Goal: Task Accomplishment & Management: Use online tool/utility

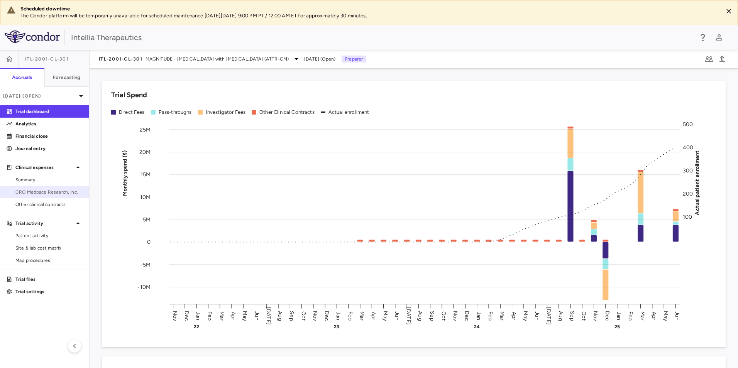
click at [34, 190] on span "CRO Medpace Research, Inc." at bounding box center [48, 192] width 67 height 7
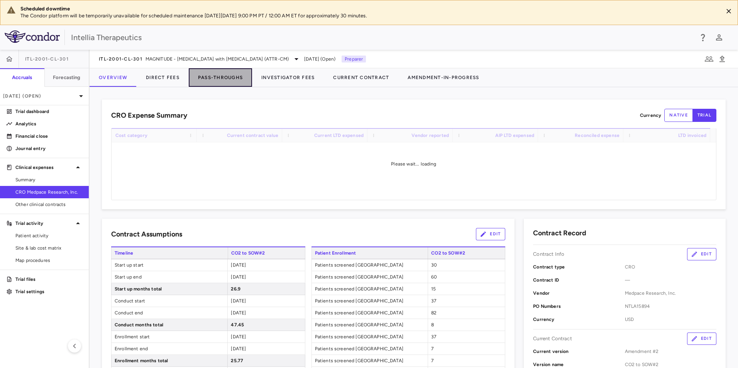
click at [227, 80] on button "Pass-Throughs" at bounding box center [220, 77] width 63 height 19
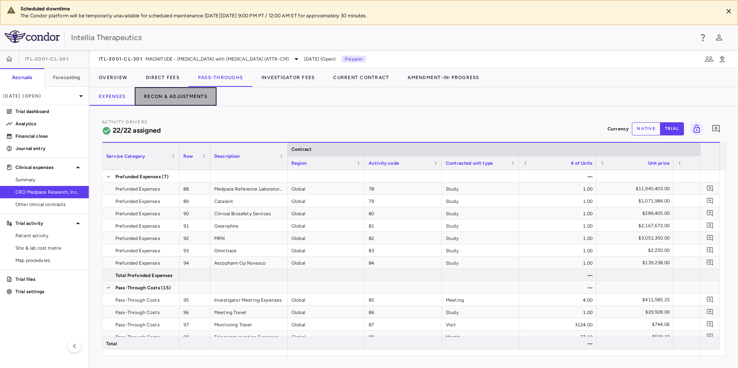
click at [189, 99] on button "Recon & Adjustments" at bounding box center [176, 96] width 82 height 19
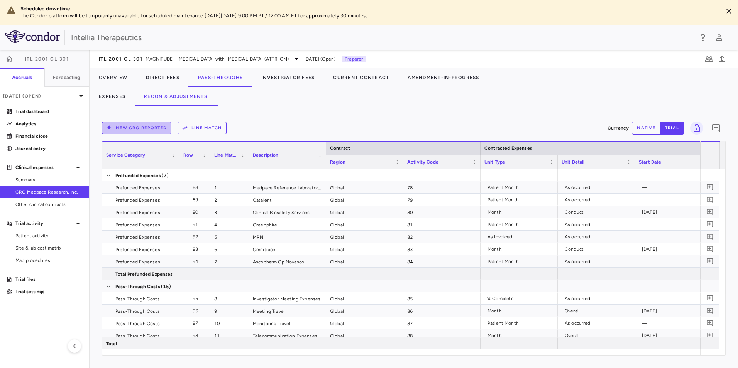
click at [144, 134] on button "New CRO reported" at bounding box center [136, 128] width 69 height 12
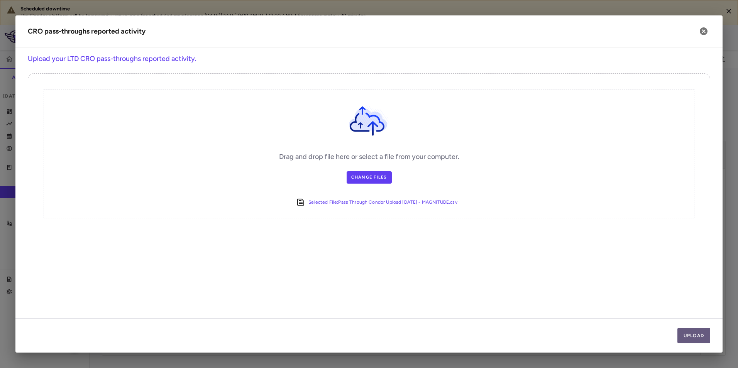
click at [703, 337] on button "Upload" at bounding box center [693, 335] width 33 height 15
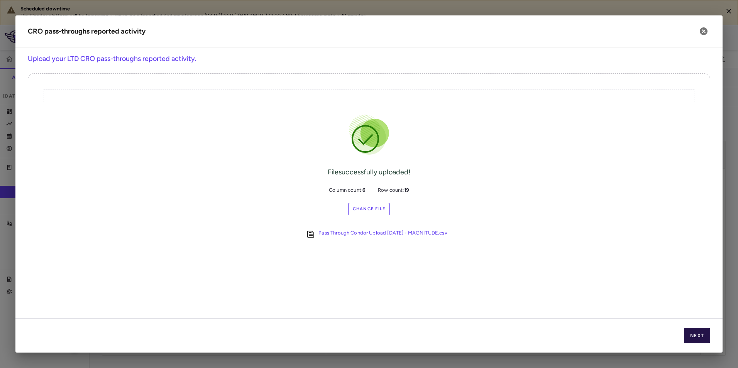
click at [697, 336] on button "Next" at bounding box center [697, 335] width 26 height 15
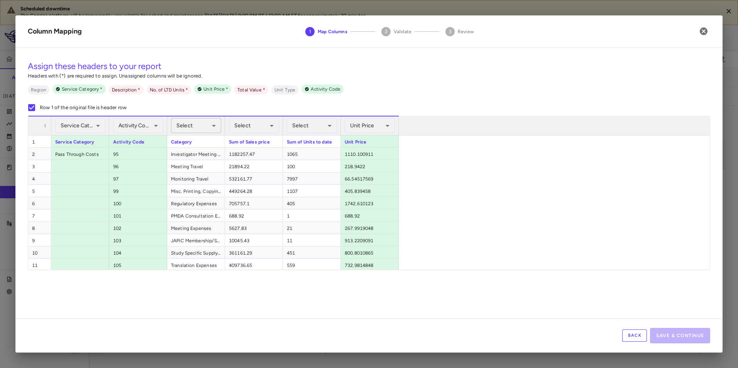
click at [191, 121] on body "Scheduled downtime The Condor platform will be temporarily unavailable for sche…" at bounding box center [369, 184] width 738 height 368
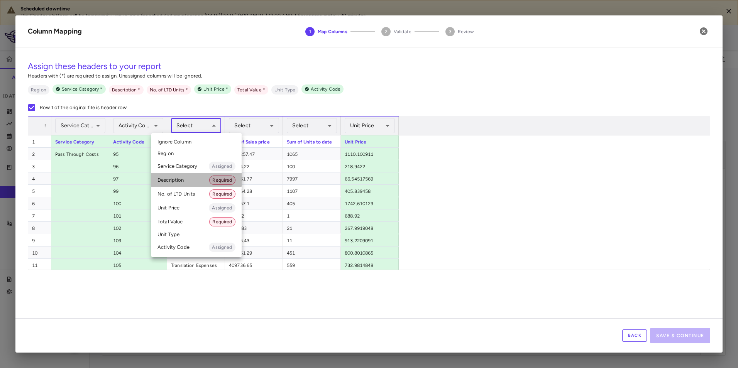
click at [188, 179] on li "Description Required" at bounding box center [196, 180] width 90 height 14
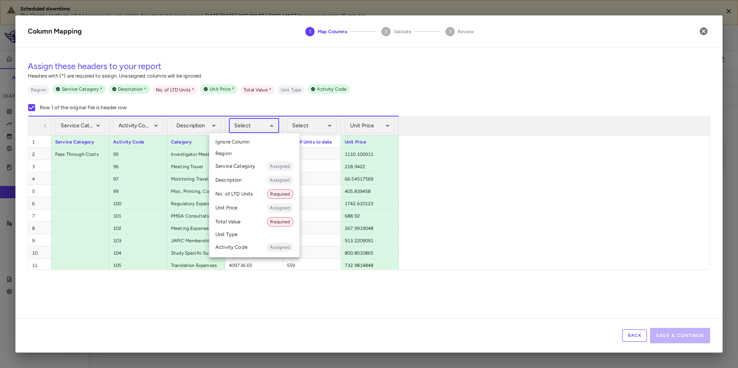
click at [261, 125] on body "Scheduled downtime The Condor platform will be temporarily unavailable for sche…" at bounding box center [369, 184] width 738 height 368
click at [298, 131] on div "Select Ignore Column Region Service Category Assigned Description Assigned No. …" at bounding box center [369, 184] width 738 height 368
click at [302, 127] on div at bounding box center [369, 184] width 738 height 368
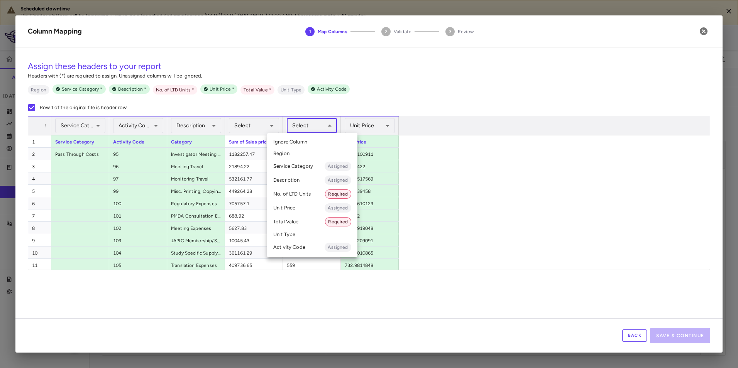
click at [315, 127] on body "Scheduled downtime The Condor platform will be temporarily unavailable for sche…" at bounding box center [369, 184] width 738 height 368
click at [295, 193] on li "No. of LTD Units Required" at bounding box center [312, 194] width 90 height 14
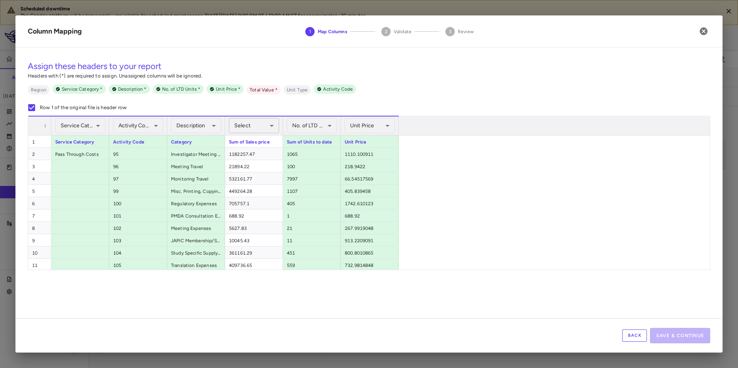
click at [259, 124] on body "Scheduled downtime The Condor platform will be temporarily unavailable for sche…" at bounding box center [369, 184] width 738 height 368
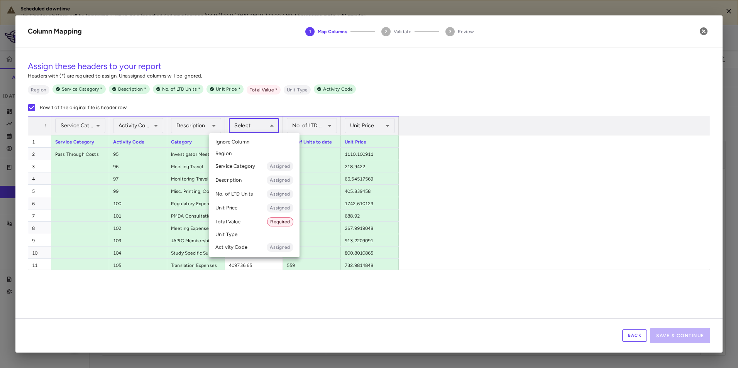
click at [245, 218] on li "Total Value Required" at bounding box center [254, 222] width 90 height 14
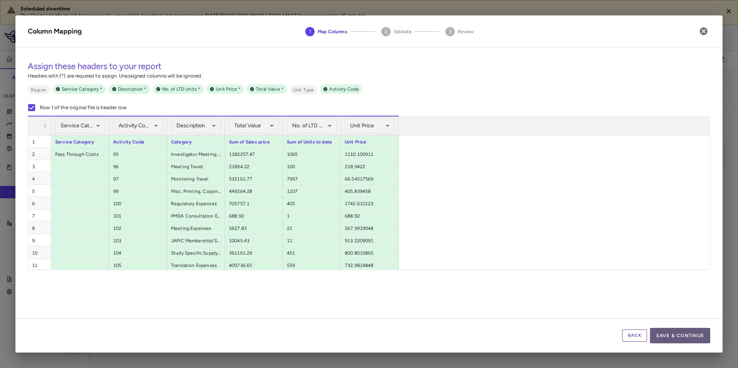
click at [667, 331] on button "Save & Continue" at bounding box center [680, 335] width 60 height 15
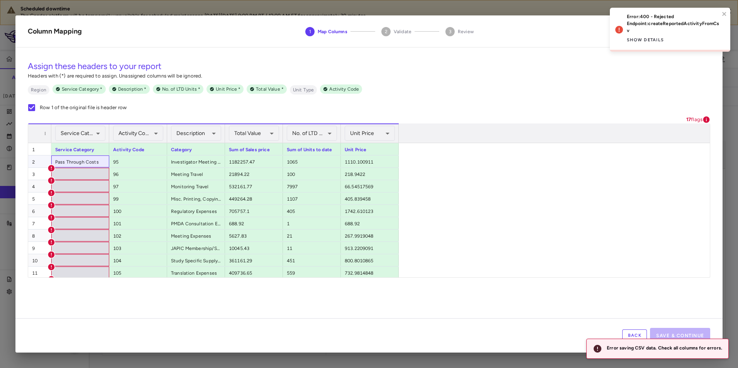
click at [85, 163] on div "Pass Through Costs" at bounding box center [80, 162] width 58 height 12
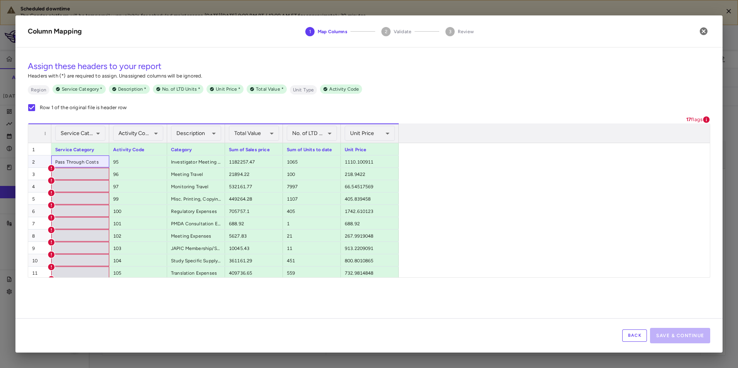
drag, startPoint x: 99, startPoint y: 159, endPoint x: 52, endPoint y: 167, distance: 47.9
click at [28, 165] on div "2 Pass Through Costs 95 Investigator Meeting Expenses 1182257.47 1065 1110.1009…" at bounding box center [213, 162] width 370 height 12
click at [54, 168] on icon at bounding box center [51, 168] width 7 height 7
click at [705, 30] on icon "button" at bounding box center [703, 31] width 9 height 9
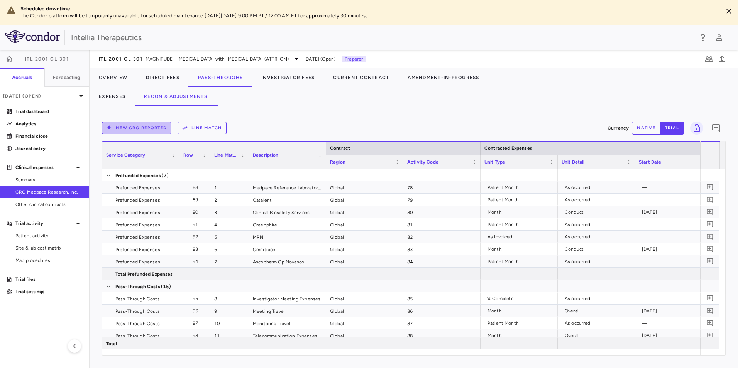
click at [114, 127] on button "New CRO reported" at bounding box center [136, 128] width 69 height 12
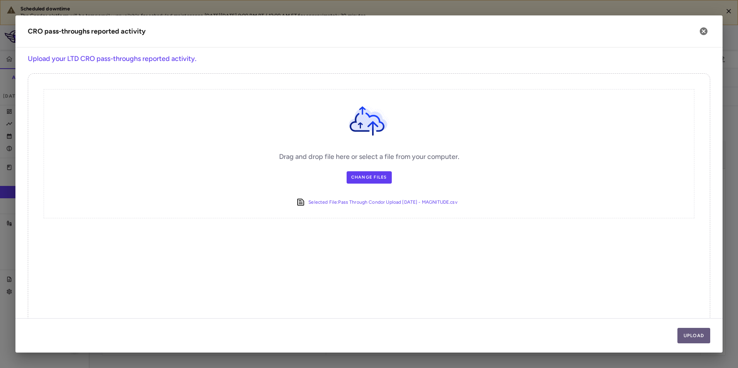
click at [689, 329] on button "Upload" at bounding box center [693, 335] width 33 height 15
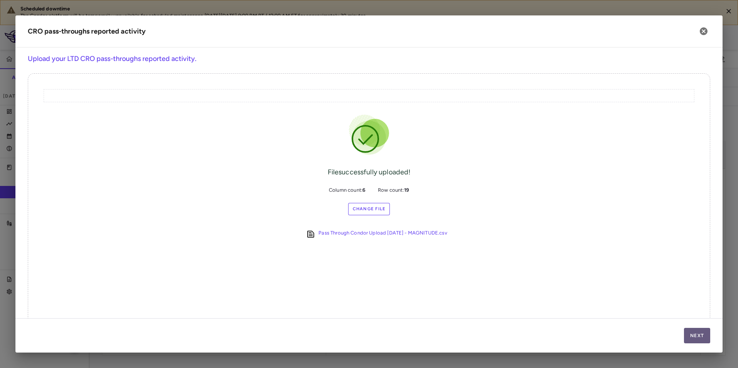
click at [699, 333] on button "Next" at bounding box center [697, 335] width 26 height 15
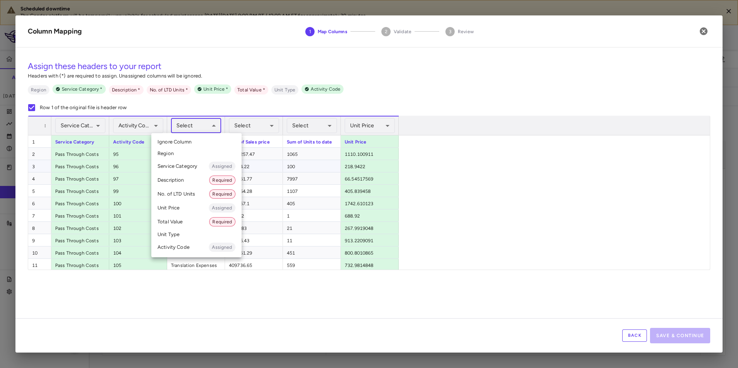
click at [175, 127] on body "Scheduled downtime The Condor platform will be temporarily unavailable for sche…" at bounding box center [369, 184] width 738 height 368
drag, startPoint x: 185, startPoint y: 181, endPoint x: 202, endPoint y: 173, distance: 18.3
click at [186, 181] on li "Description Required" at bounding box center [196, 180] width 90 height 14
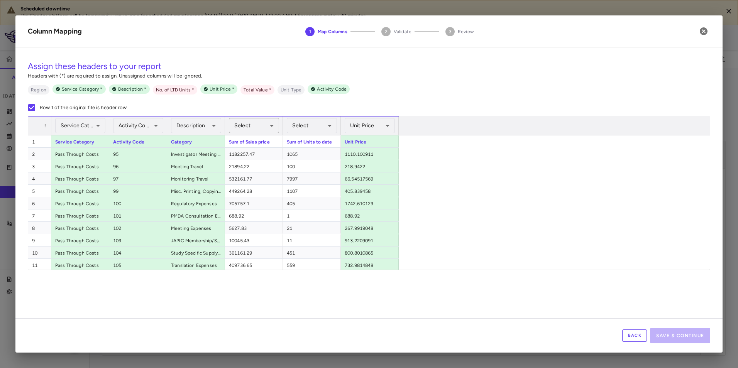
click at [256, 125] on body "Scheduled downtime The Condor platform will be temporarily unavailable for sche…" at bounding box center [369, 184] width 738 height 368
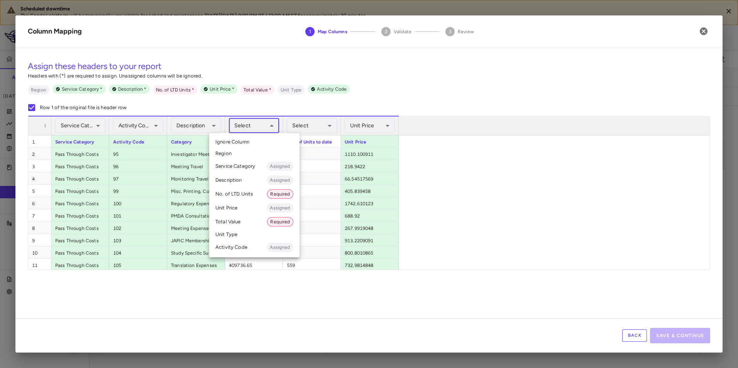
click at [239, 220] on li "Total Value Required" at bounding box center [254, 222] width 90 height 14
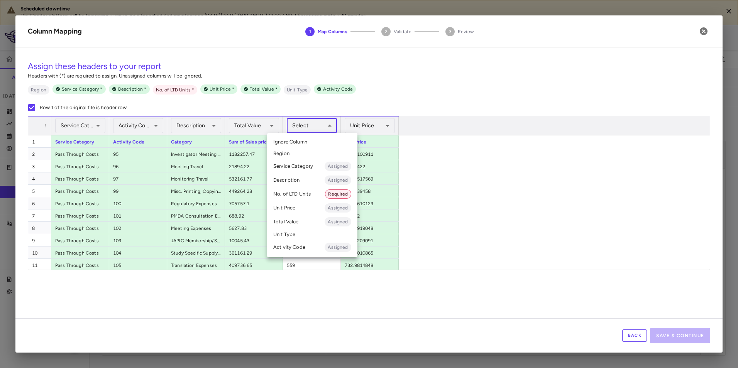
click at [310, 127] on body "Scheduled downtime The Condor platform will be temporarily unavailable for sche…" at bounding box center [369, 184] width 738 height 368
click at [293, 196] on li "No. of LTD Units Required" at bounding box center [312, 194] width 90 height 14
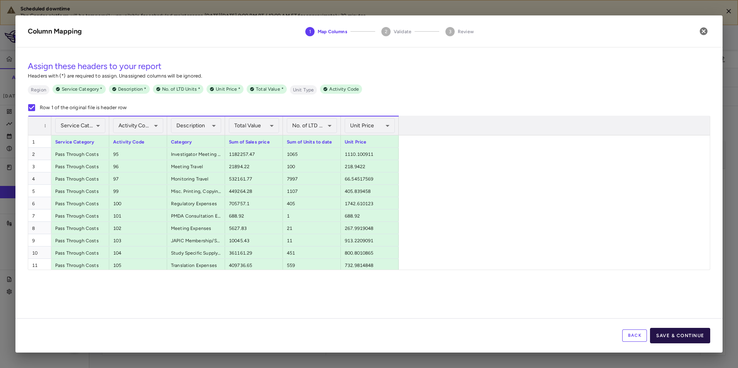
click at [690, 335] on button "Save & Continue" at bounding box center [680, 335] width 60 height 15
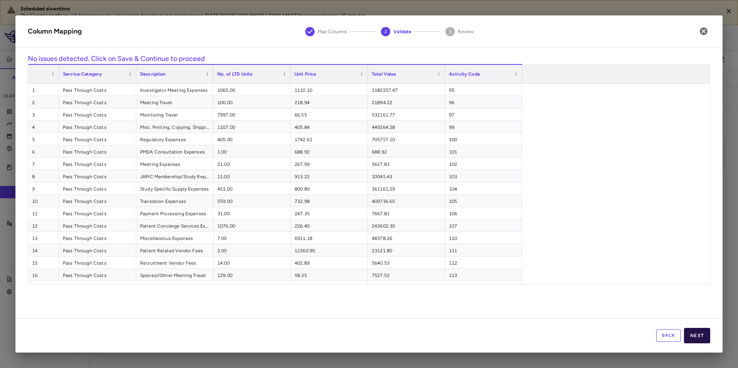
click at [694, 333] on button "Next" at bounding box center [697, 335] width 26 height 15
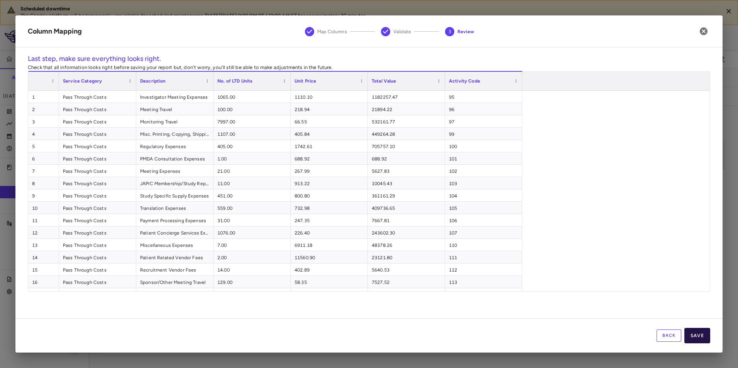
click at [701, 332] on button "Save" at bounding box center [697, 335] width 26 height 15
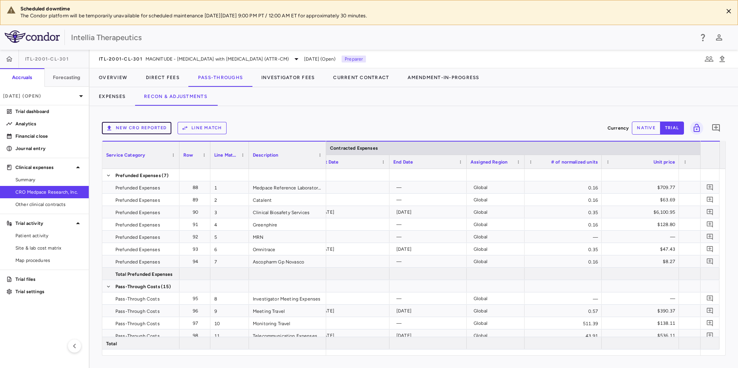
scroll to position [0, 363]
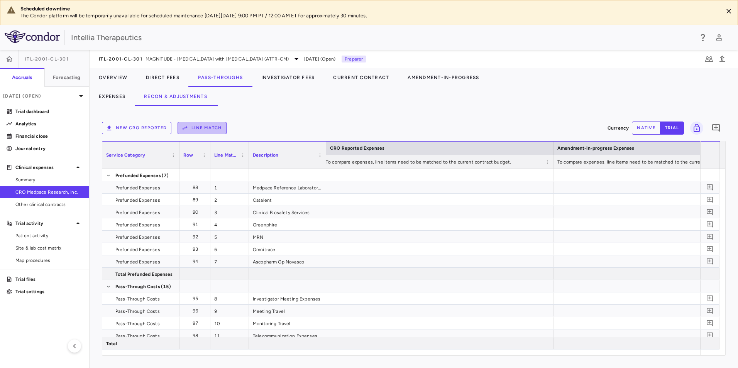
click at [211, 130] on button "Line Match" at bounding box center [202, 128] width 49 height 12
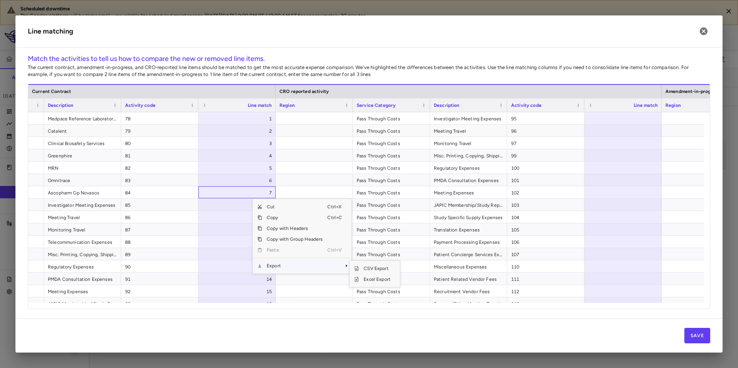
click at [280, 266] on span "Export" at bounding box center [294, 265] width 65 height 11
click at [333, 265] on span "Context Menu" at bounding box center [335, 265] width 17 height 11
click at [366, 280] on span "Excel Export" at bounding box center [377, 279] width 36 height 11
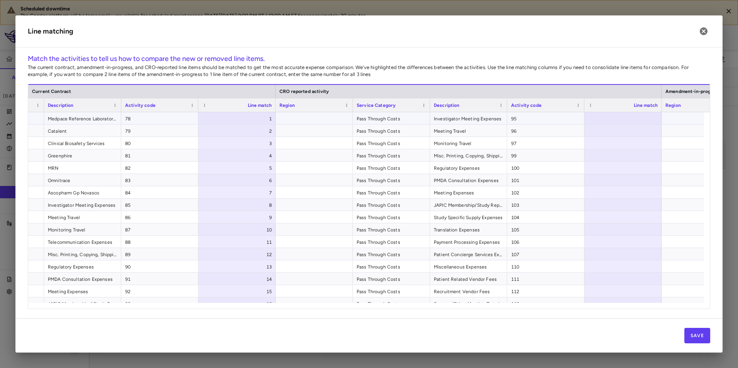
click at [621, 117] on div at bounding box center [622, 118] width 77 height 12
click at [629, 119] on input "number" at bounding box center [628, 118] width 65 height 13
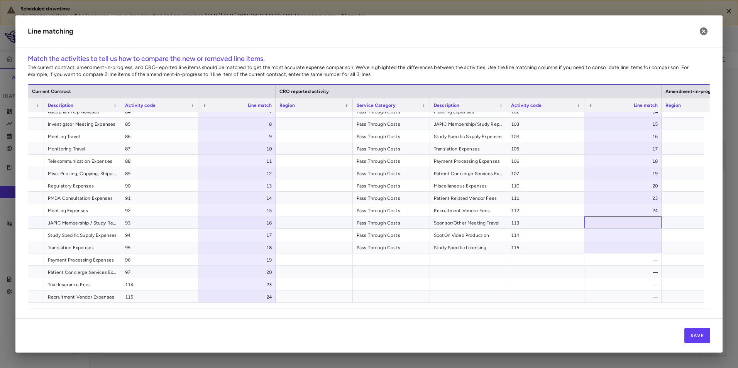
click at [653, 224] on div at bounding box center [622, 222] width 77 height 12
type input "**"
click at [654, 234] on div at bounding box center [622, 235] width 77 height 12
type input "**"
click at [654, 245] on div at bounding box center [622, 247] width 77 height 12
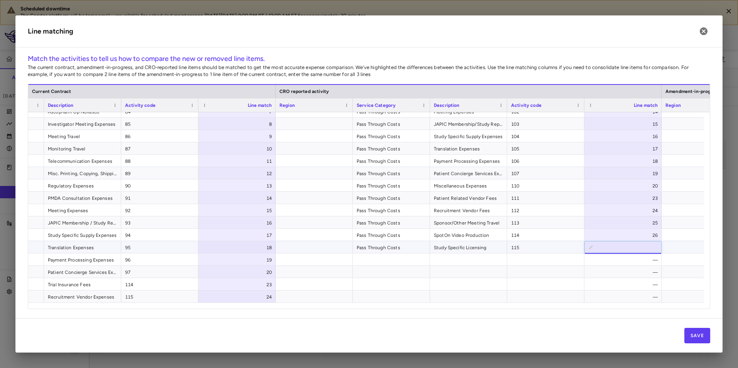
type input "**"
click at [693, 336] on button "Save" at bounding box center [697, 335] width 26 height 15
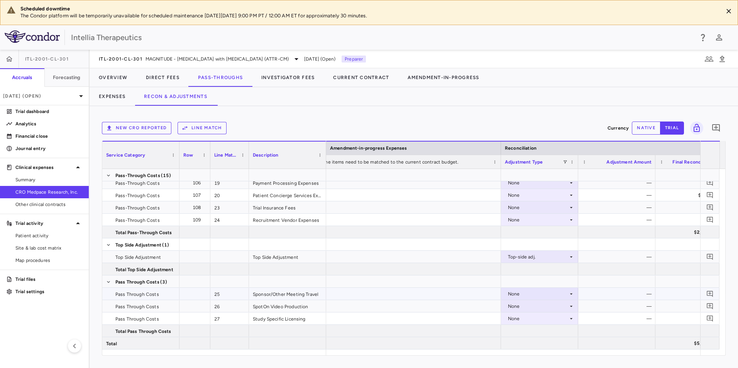
click at [564, 295] on div "None" at bounding box center [538, 294] width 60 height 12
click at [543, 322] on div "CRO Reported" at bounding box center [535, 320] width 37 height 7
click at [551, 308] on div "None" at bounding box center [538, 306] width 60 height 12
click at [550, 332] on div at bounding box center [539, 331] width 77 height 12
click at [552, 323] on div "None" at bounding box center [538, 319] width 60 height 12
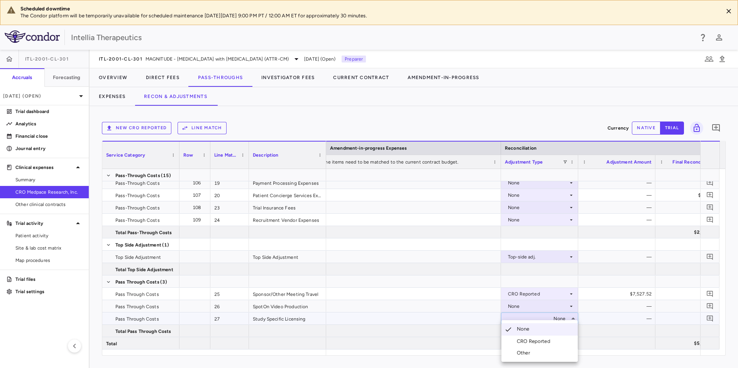
click at [545, 344] on div "CRO Reported" at bounding box center [535, 341] width 37 height 7
click at [553, 308] on div "None" at bounding box center [538, 306] width 60 height 12
click at [536, 332] on div "CRO Reported" at bounding box center [535, 333] width 37 height 7
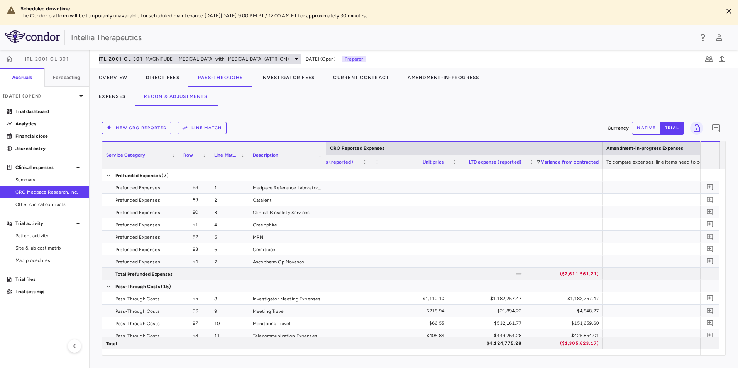
click at [132, 57] on span "ITL-2001-CL-301" at bounding box center [121, 59] width 44 height 6
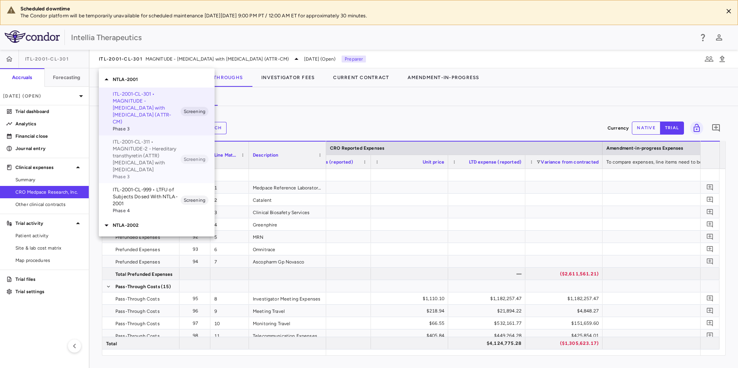
click at [129, 146] on p "ITL-2001-CL-311 • MAGNITUDE-2 - Hereditary transthyretin (ATTR) [MEDICAL_DATA] …" at bounding box center [147, 156] width 68 height 35
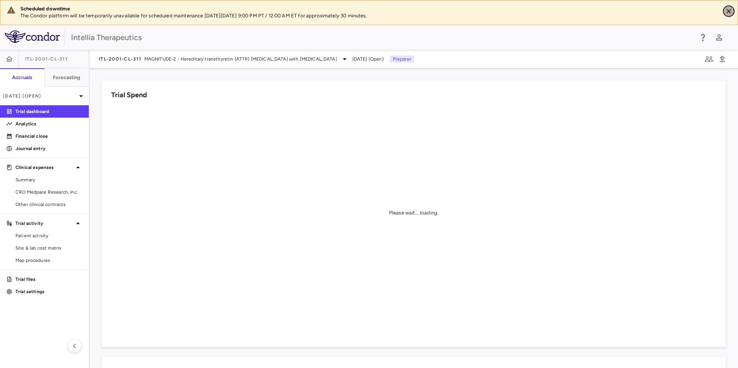
click at [725, 10] on icon "Close" at bounding box center [729, 11] width 8 height 8
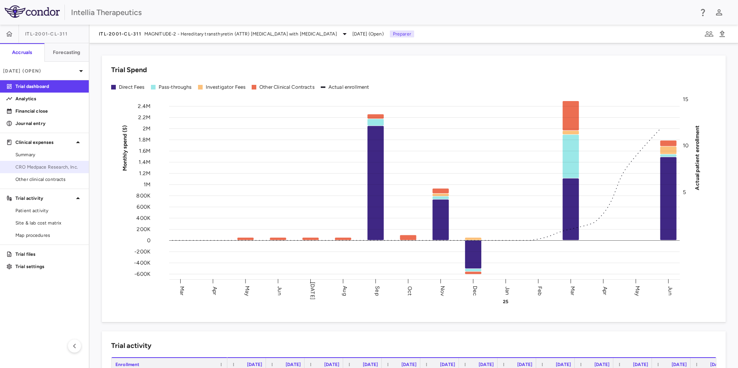
click at [37, 171] on link "CRO Medpace Research, Inc." at bounding box center [44, 167] width 89 height 12
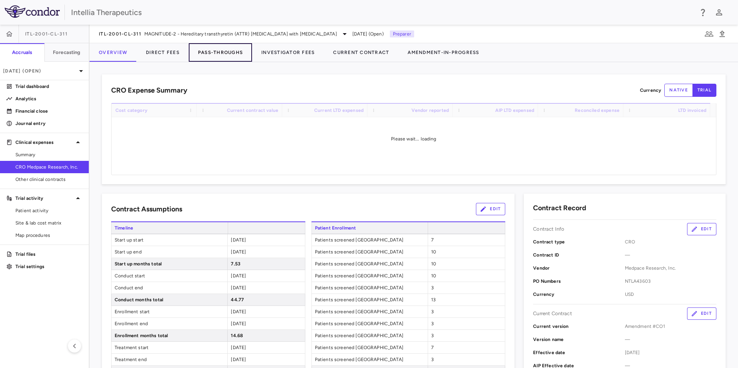
click at [205, 54] on button "Pass-Throughs" at bounding box center [220, 52] width 63 height 19
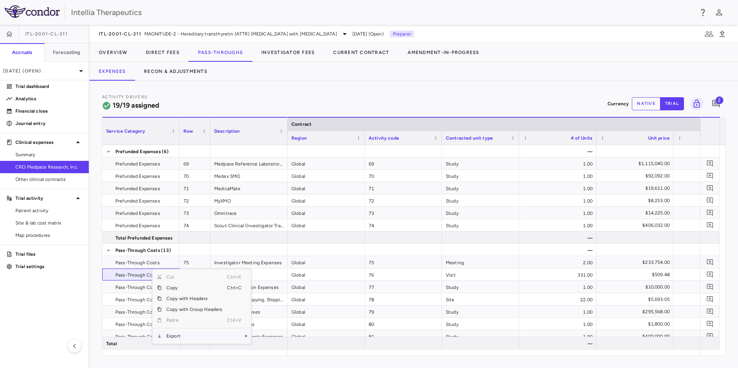
click at [188, 339] on span "Export" at bounding box center [194, 336] width 65 height 11
click at [275, 348] on span "Excel Export" at bounding box center [277, 347] width 36 height 11
click at [281, 90] on div "Activity Drivers 19/19 assigned Currency native trial 2 Service Category Drag h…" at bounding box center [414, 224] width 648 height 287
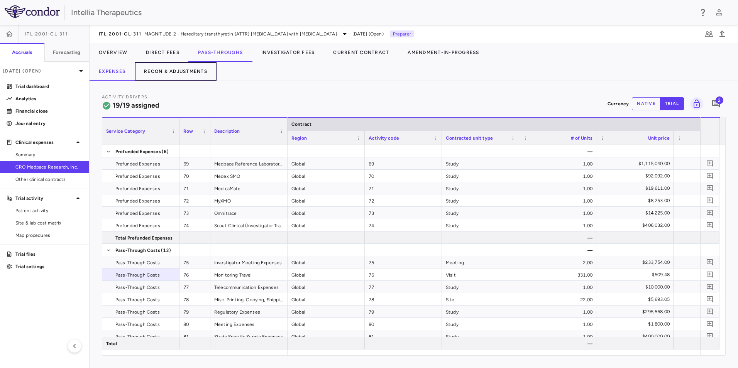
click at [186, 74] on button "Recon & Adjustments" at bounding box center [176, 71] width 82 height 19
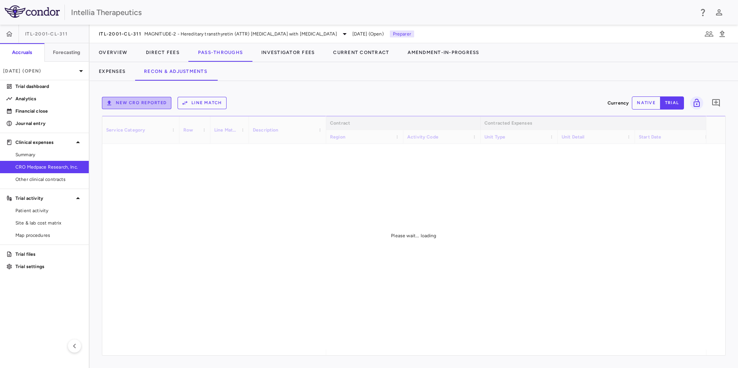
click at [135, 102] on button "New CRO reported" at bounding box center [136, 103] width 69 height 12
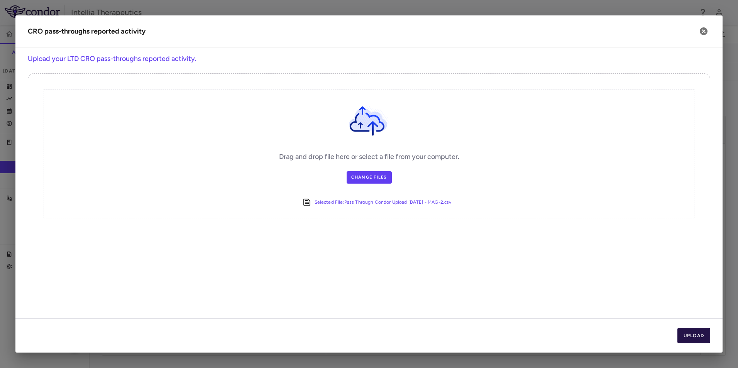
click at [694, 334] on button "Upload" at bounding box center [693, 335] width 33 height 15
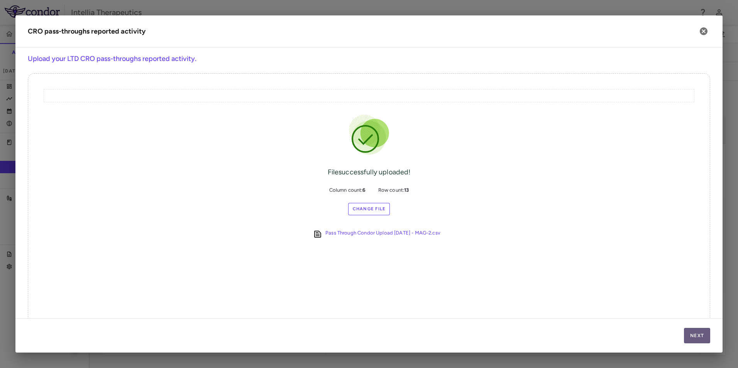
click at [703, 336] on button "Next" at bounding box center [697, 335] width 26 height 15
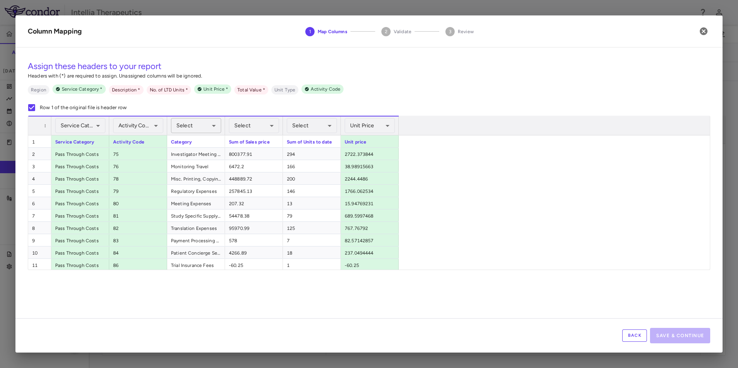
click at [196, 125] on body "Skip to sidebar Skip to main content Intellia Therapeutics ITL-2001-CL-311 Accr…" at bounding box center [369, 184] width 738 height 368
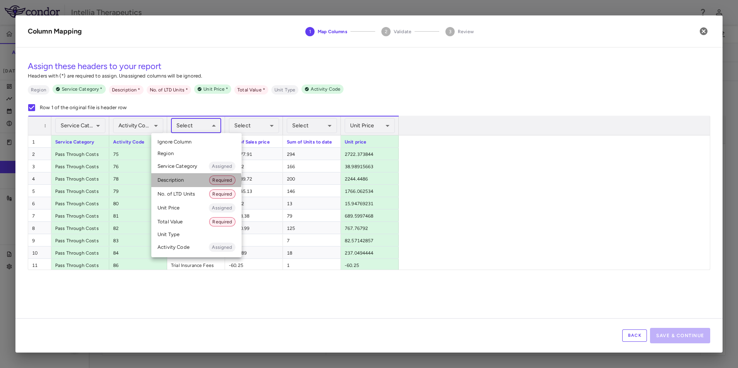
click at [194, 180] on li "Description Required" at bounding box center [196, 180] width 90 height 14
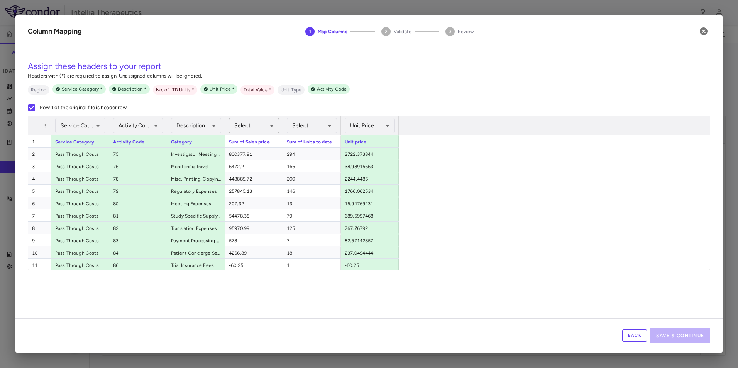
click at [257, 122] on body "Skip to sidebar Skip to main content Intellia Therapeutics ITL-2001-CL-311 Accr…" at bounding box center [369, 184] width 738 height 368
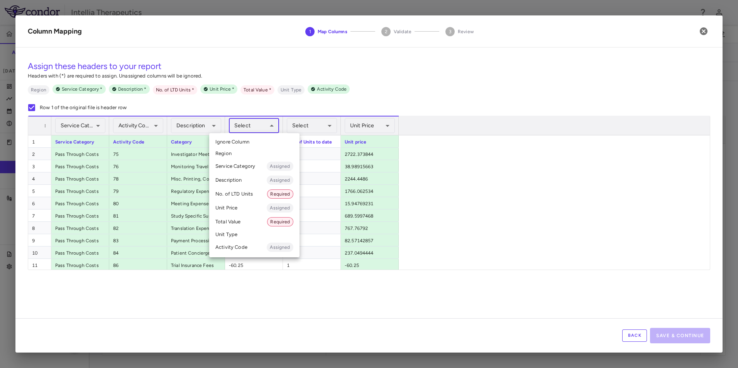
click at [238, 219] on li "Total Value Required" at bounding box center [254, 222] width 90 height 14
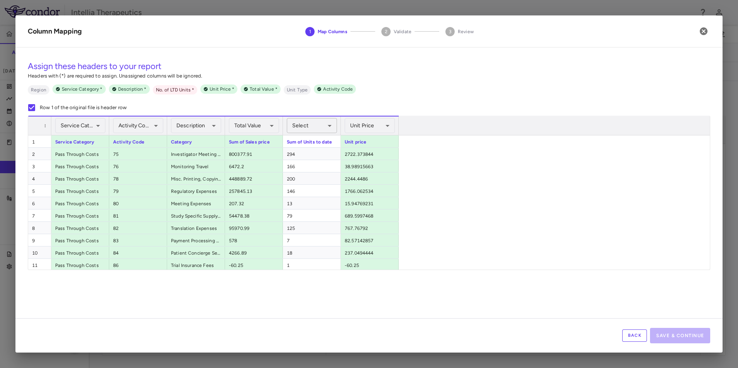
click at [315, 126] on body "Skip to sidebar Skip to main content Intellia Therapeutics ITL-2001-CL-311 Accr…" at bounding box center [369, 184] width 738 height 368
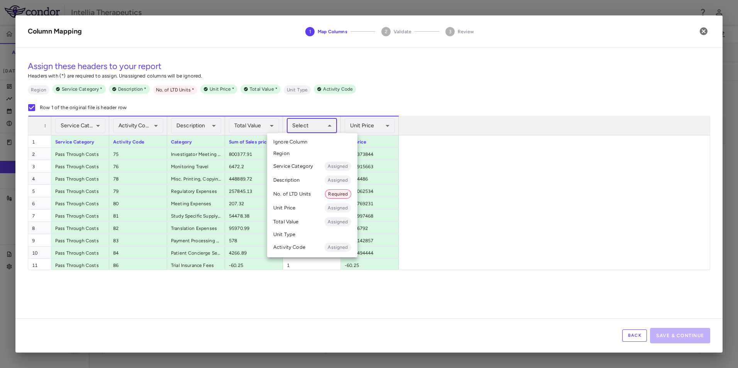
click at [301, 197] on li "No. of LTD Units Required" at bounding box center [312, 194] width 90 height 14
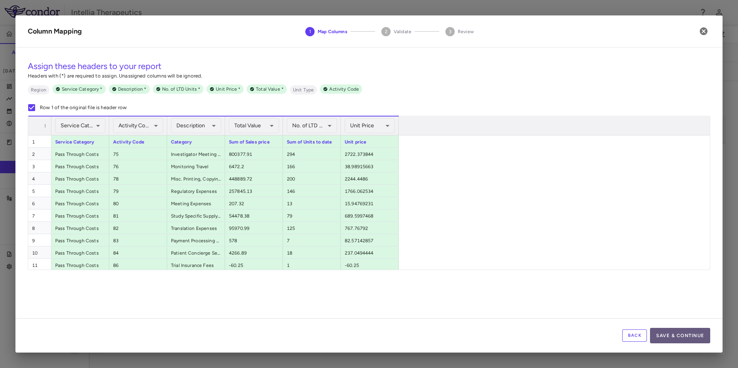
click at [678, 334] on button "Save & Continue" at bounding box center [680, 335] width 60 height 15
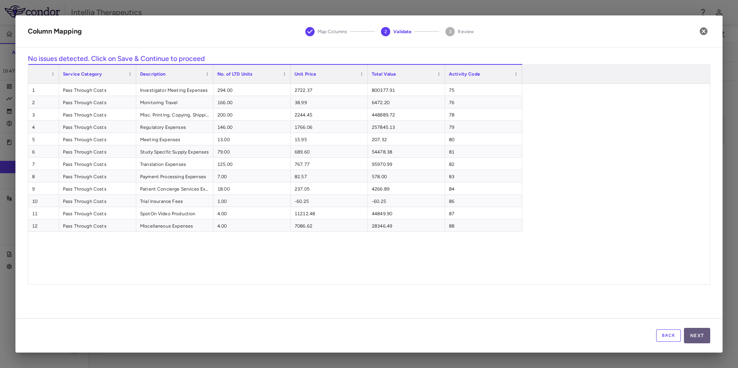
click at [701, 332] on button "Next" at bounding box center [697, 335] width 26 height 15
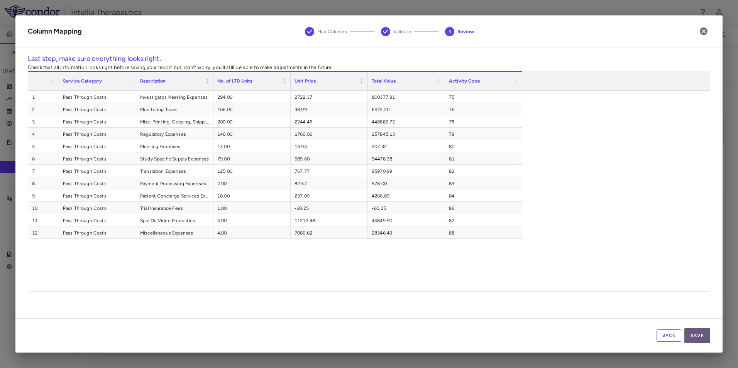
click at [703, 339] on button "Save" at bounding box center [697, 335] width 26 height 15
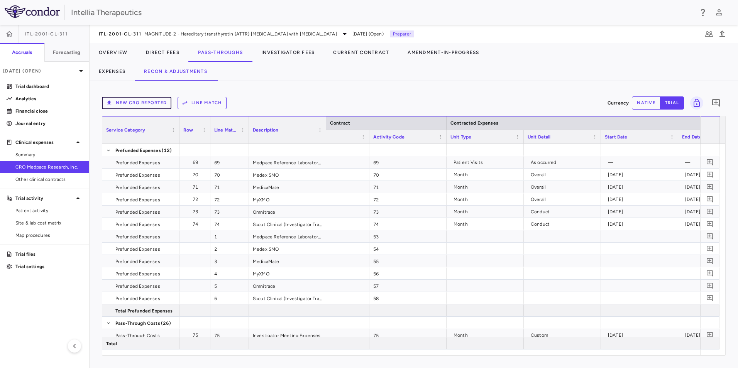
scroll to position [0, 36]
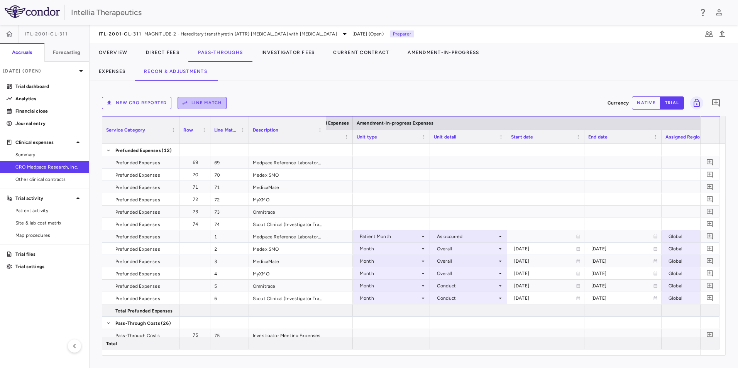
click at [198, 103] on button "Line Match" at bounding box center [202, 103] width 49 height 12
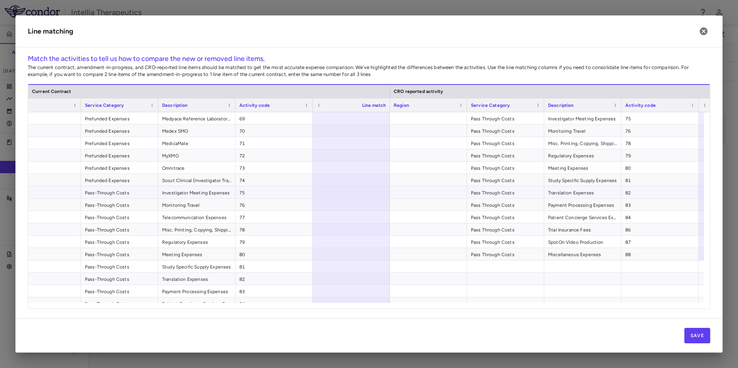
click at [262, 192] on span "75" at bounding box center [273, 193] width 69 height 12
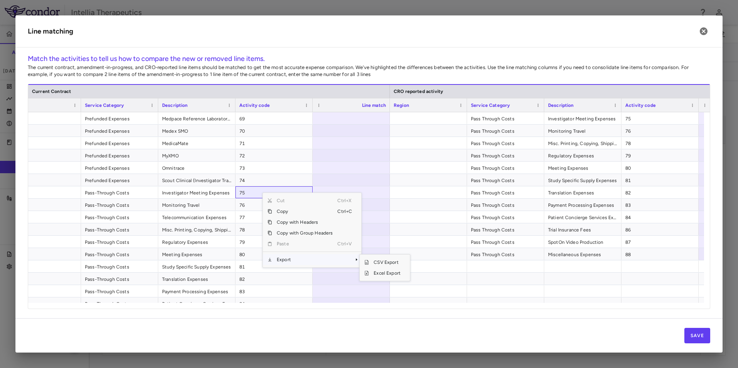
click at [296, 258] on span "Export" at bounding box center [304, 259] width 65 height 11
click at [391, 273] on span "Excel Export" at bounding box center [387, 273] width 36 height 11
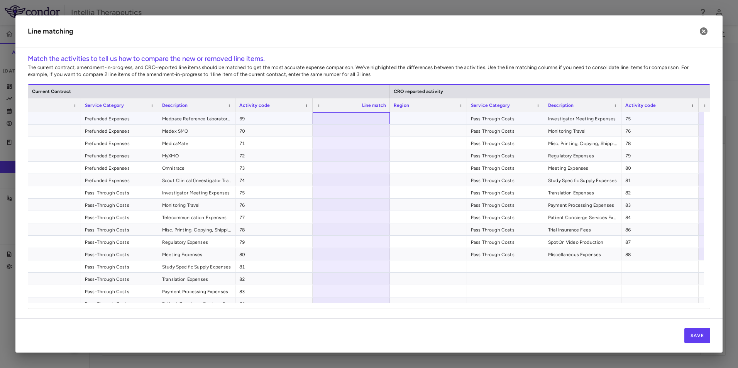
click at [356, 118] on div at bounding box center [351, 118] width 77 height 12
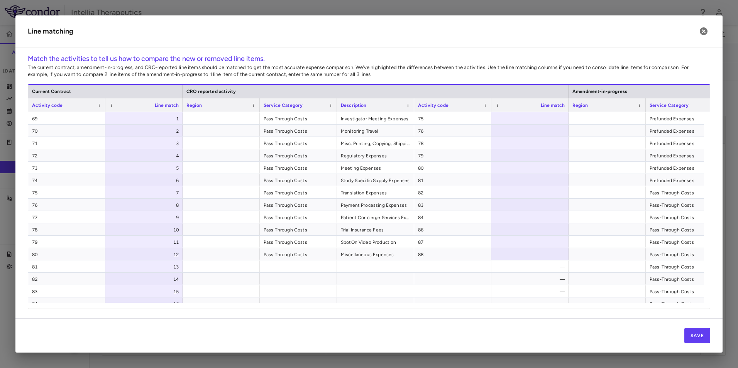
scroll to position [0, 255]
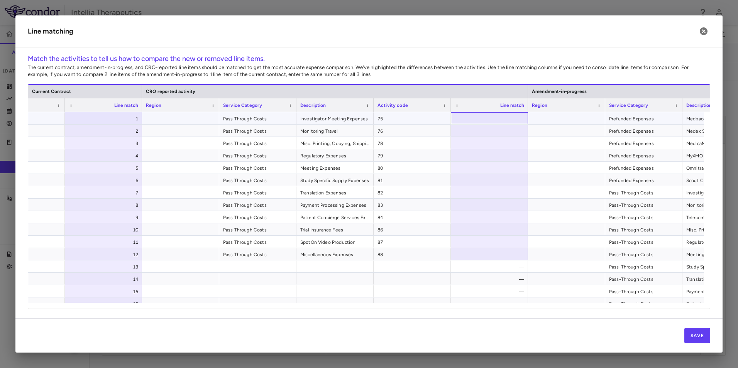
click at [497, 118] on div at bounding box center [489, 118] width 77 height 12
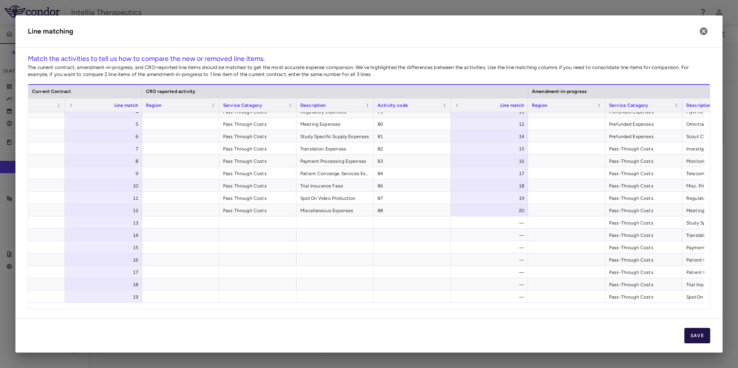
click at [693, 332] on button "Save" at bounding box center [697, 335] width 26 height 15
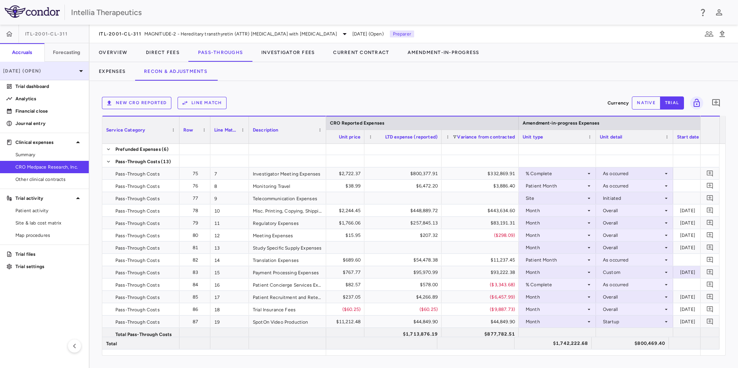
click at [58, 75] on div "[DATE] (Open)" at bounding box center [44, 71] width 89 height 19
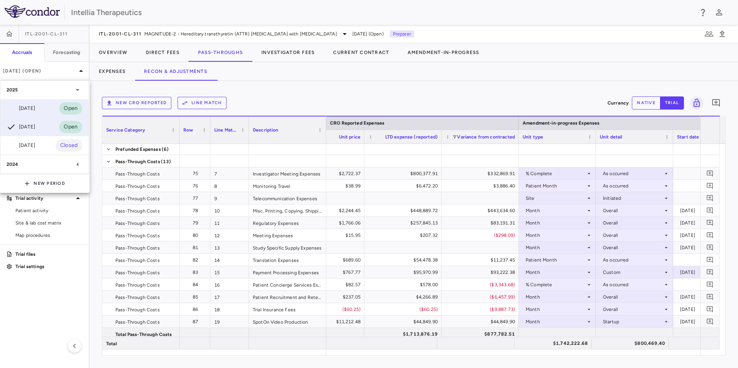
click at [47, 104] on div "[DATE] Open" at bounding box center [44, 108] width 88 height 19
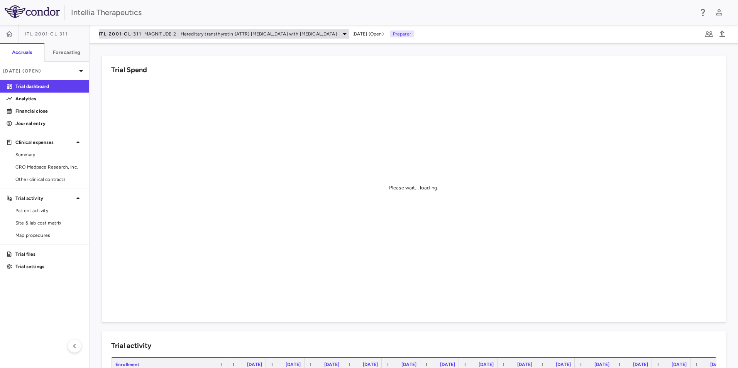
click at [219, 33] on span "MAGNITUDE-2 - Hereditary transthyretin (ATTR) [MEDICAL_DATA] with [MEDICAL_DATA]" at bounding box center [240, 33] width 193 height 7
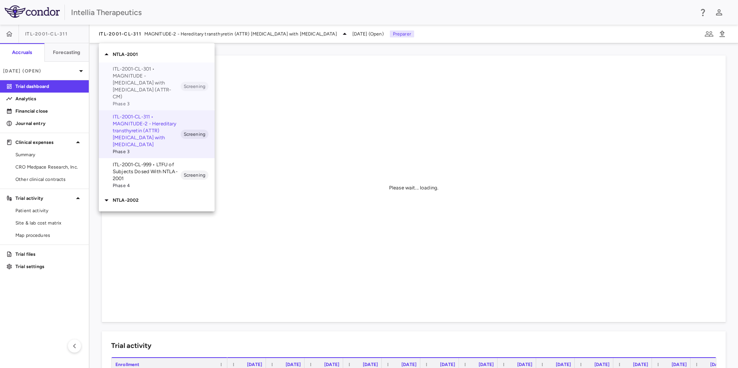
click at [156, 85] on p "ITL-2001-CL-301 • MAGNITUDE - [MEDICAL_DATA] with [MEDICAL_DATA] (ATTR-CM)" at bounding box center [147, 83] width 68 height 35
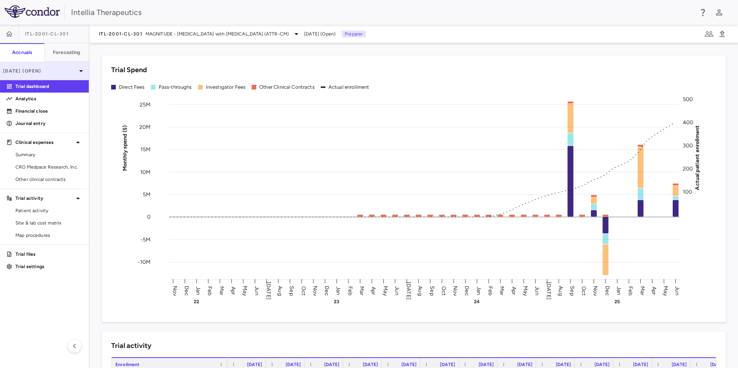
click at [46, 73] on p "[DATE] (Open)" at bounding box center [39, 71] width 73 height 7
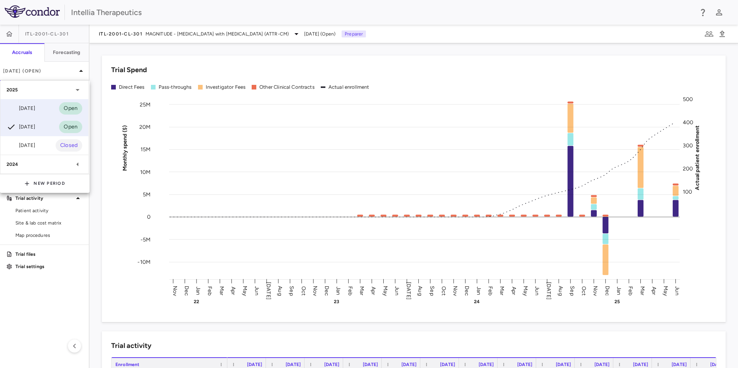
click at [38, 115] on div "[DATE] Open" at bounding box center [44, 108] width 88 height 19
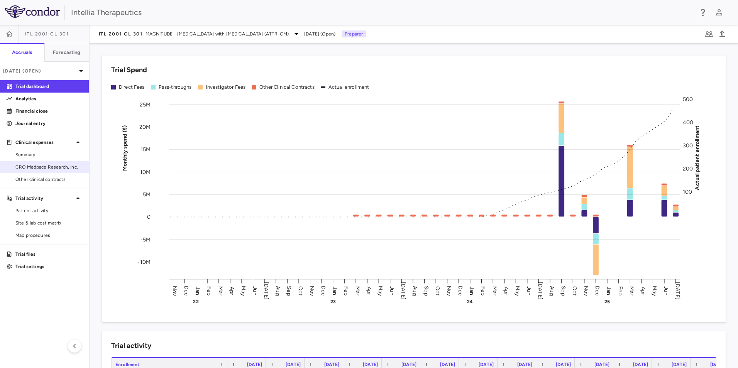
click at [36, 171] on link "CRO Medpace Research, Inc." at bounding box center [44, 167] width 89 height 12
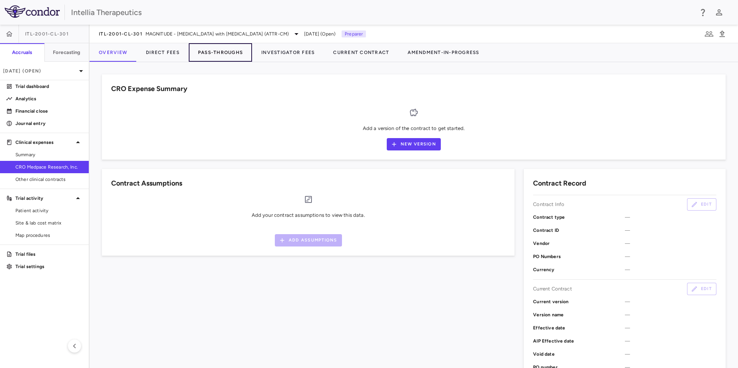
click at [213, 54] on button "Pass-Throughs" at bounding box center [220, 52] width 63 height 19
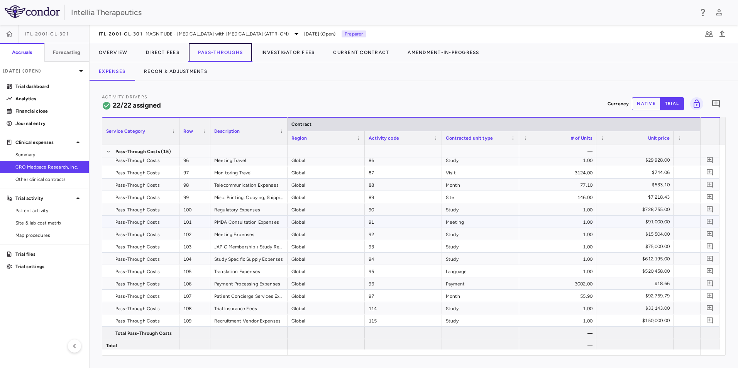
scroll to position [129, 0]
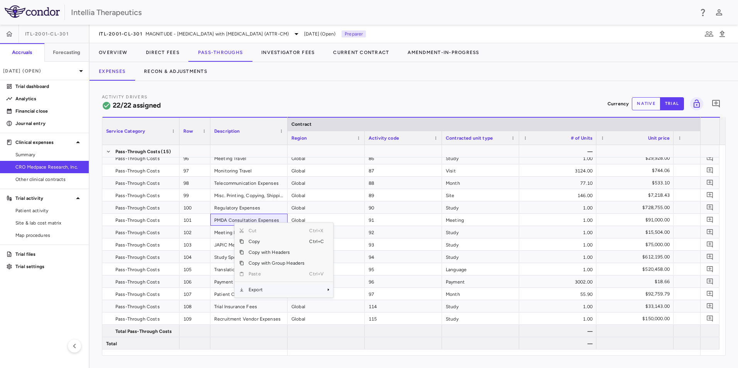
click at [267, 293] on span "Export" at bounding box center [276, 289] width 65 height 11
click at [348, 301] on span "Excel Export" at bounding box center [359, 303] width 36 height 11
